Goal: Task Accomplishment & Management: Manage account settings

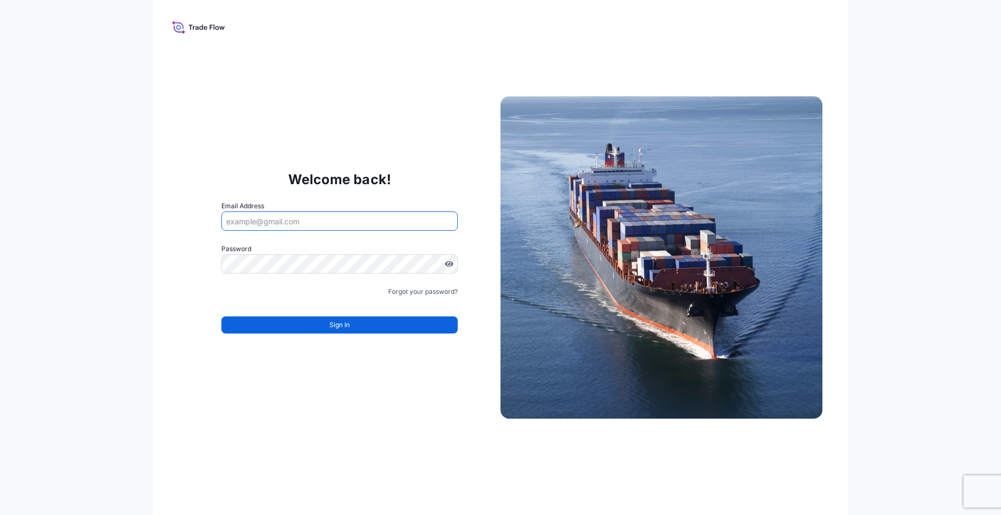
drag, startPoint x: 308, startPoint y: 222, endPoint x: 316, endPoint y: 220, distance: 8.3
click at [308, 221] on input "Email Address" at bounding box center [339, 220] width 236 height 19
type input "[EMAIL_ADDRESS][DOMAIN_NAME]"
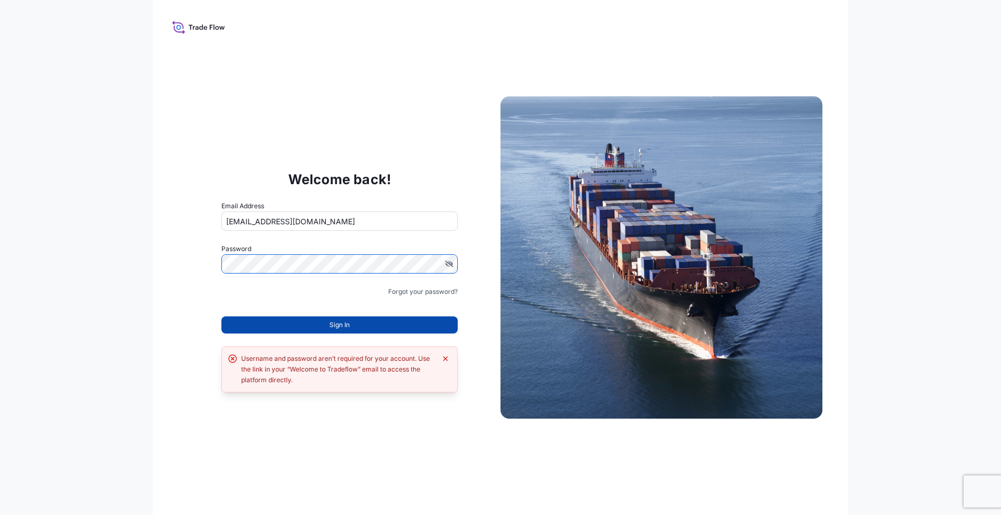
click at [378, 321] on button "Sign In" at bounding box center [339, 324] width 236 height 17
click at [325, 221] on input "[EMAIL_ADDRESS][DOMAIN_NAME]" at bounding box center [339, 220] width 236 height 19
